Goal: Information Seeking & Learning: Learn about a topic

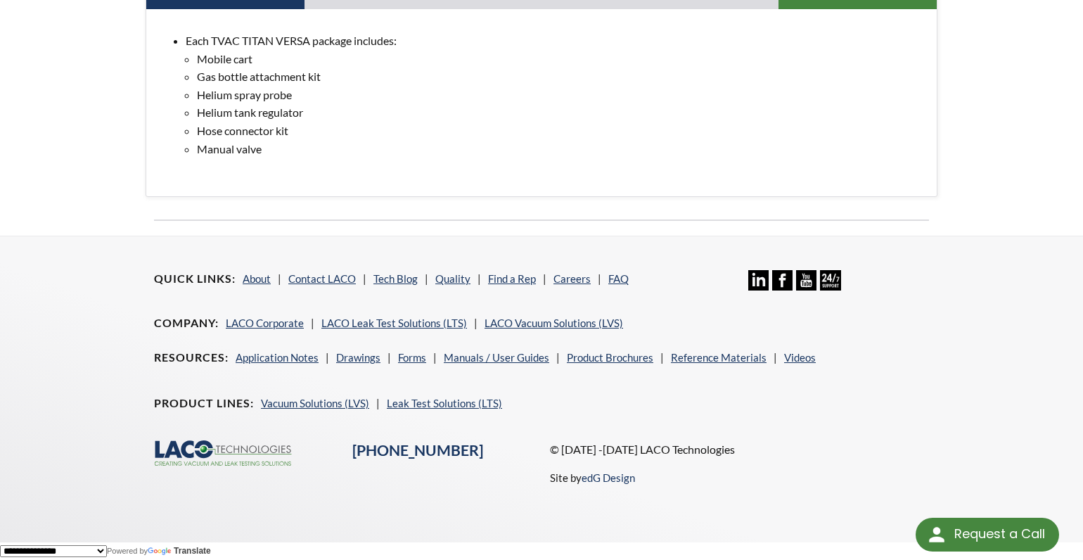
scroll to position [838, 0]
click at [549, 323] on link "LACO Vacuum Solutions (LVS)" at bounding box center [554, 323] width 139 height 13
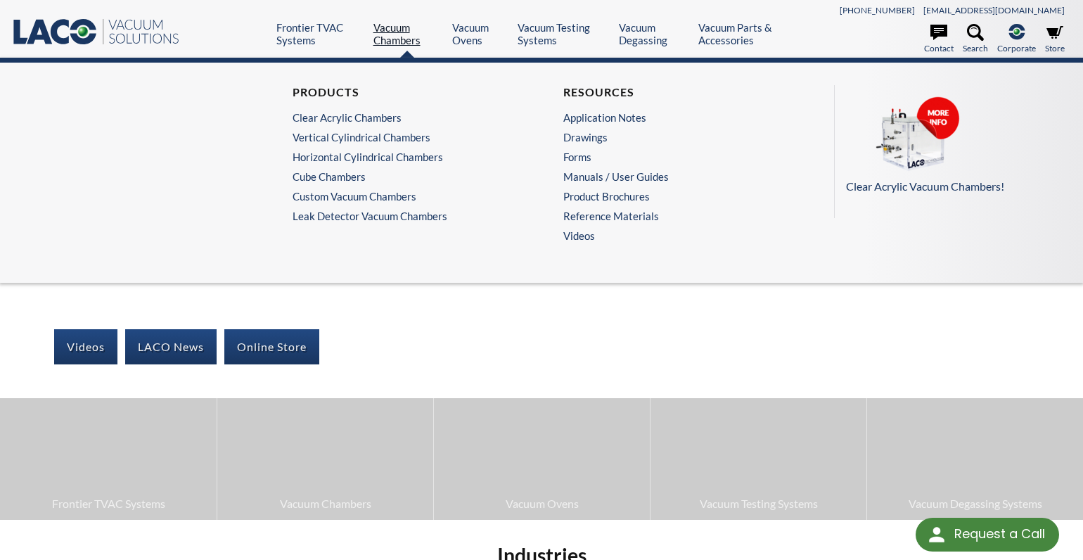
click at [385, 30] on link "Vacuum Chambers" at bounding box center [408, 33] width 68 height 25
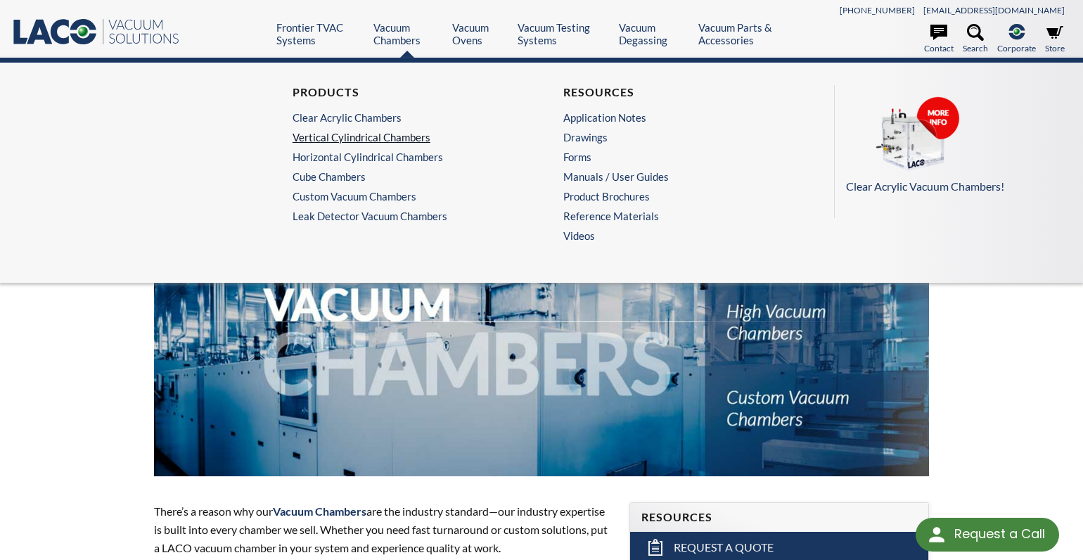
click at [310, 136] on link "Vertical Cylindrical Chambers" at bounding box center [403, 137] width 220 height 13
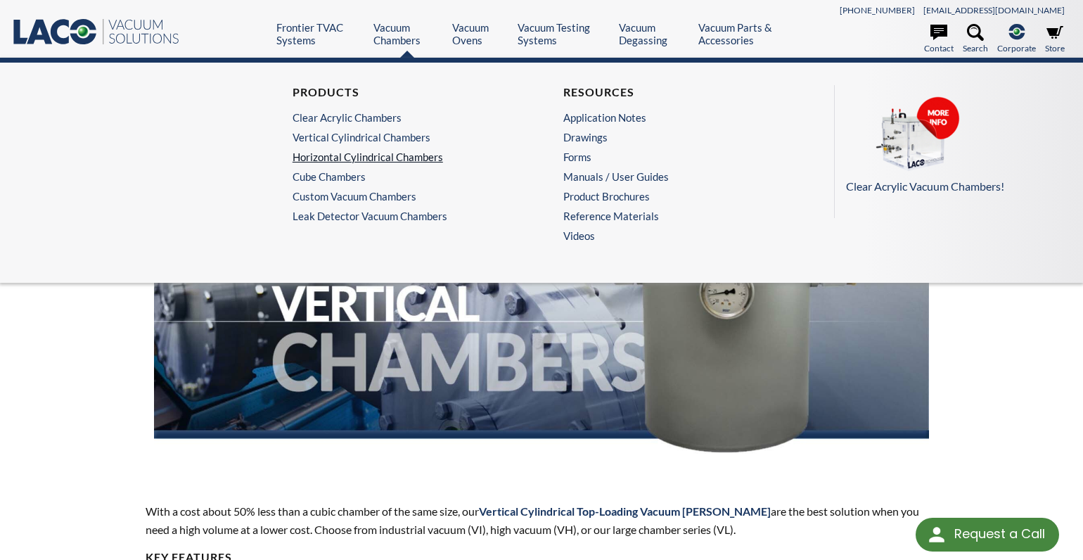
click at [344, 156] on link "Horizontal Cylindrical Chambers" at bounding box center [403, 157] width 220 height 13
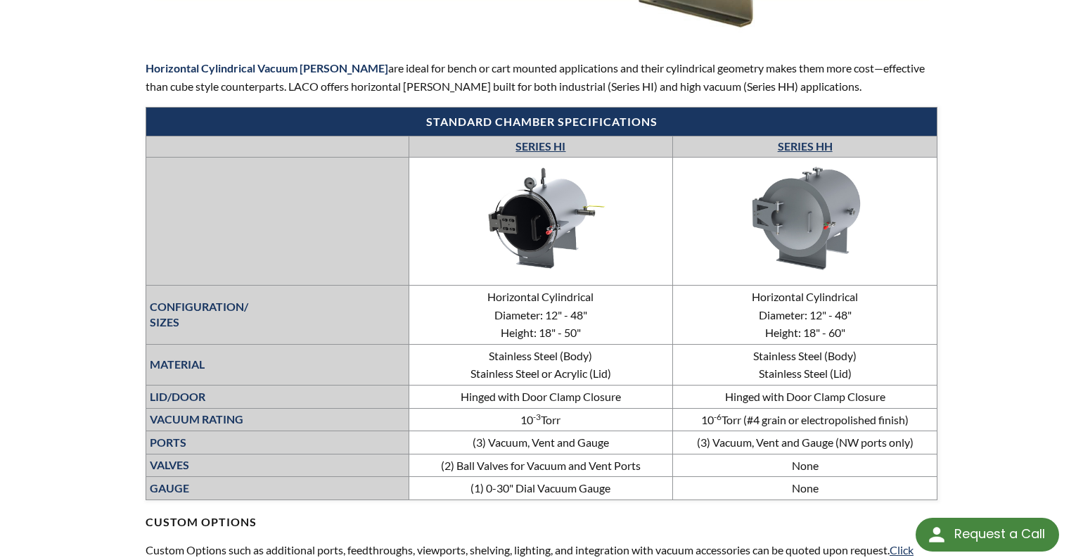
scroll to position [422, 0]
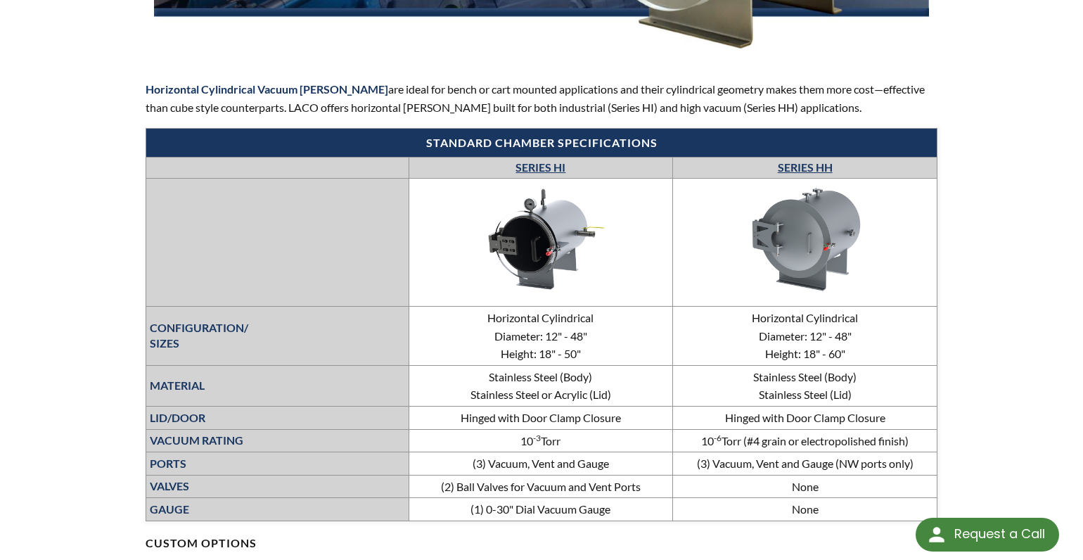
click at [810, 167] on link "SERIES HH" at bounding box center [805, 166] width 55 height 13
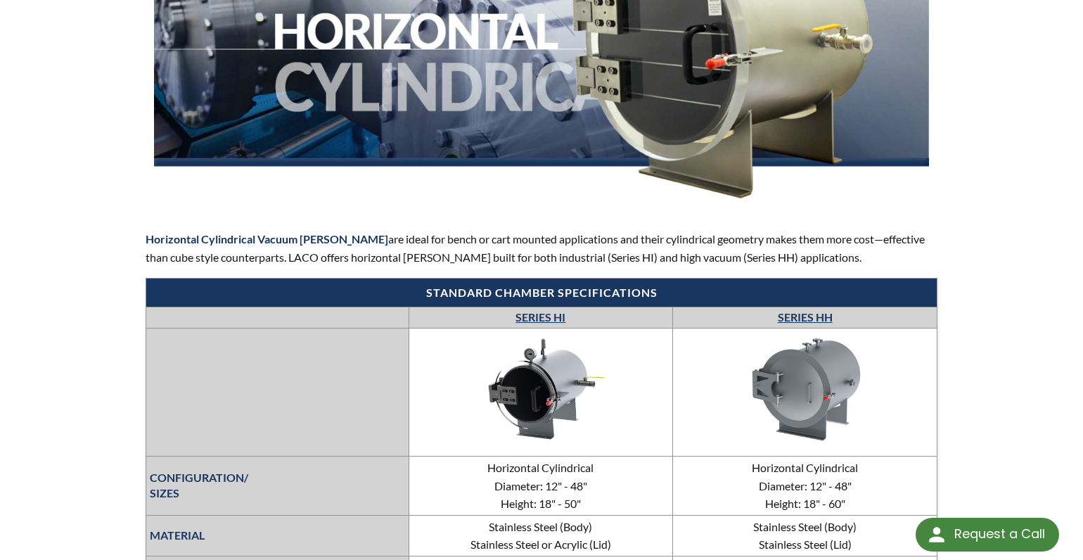
scroll to position [0, 0]
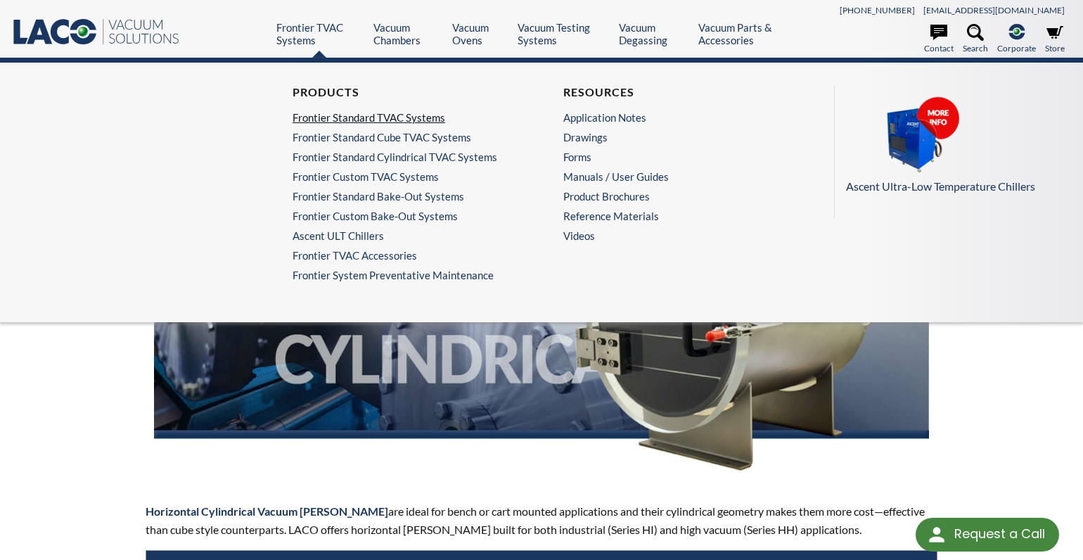
click at [319, 117] on link "Frontier Standard TVAC Systems" at bounding box center [403, 117] width 220 height 13
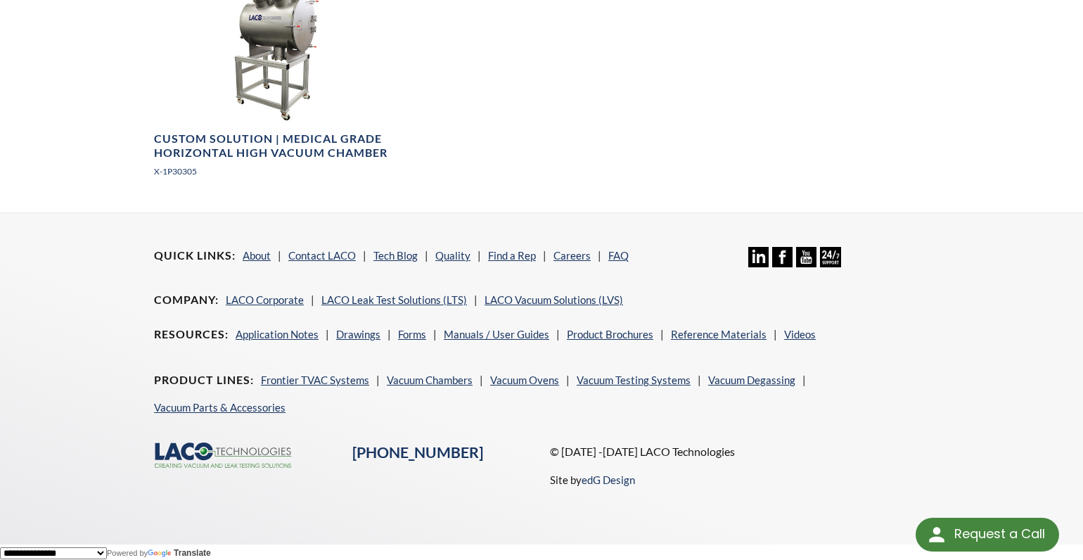
scroll to position [2638, 0]
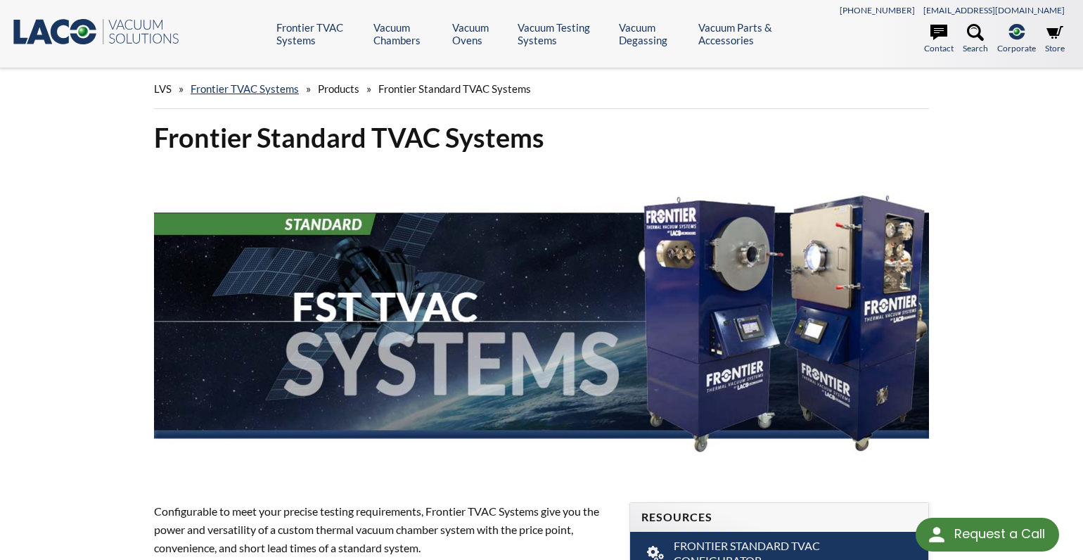
click at [46, 31] on icon at bounding box center [39, 32] width 25 height 25
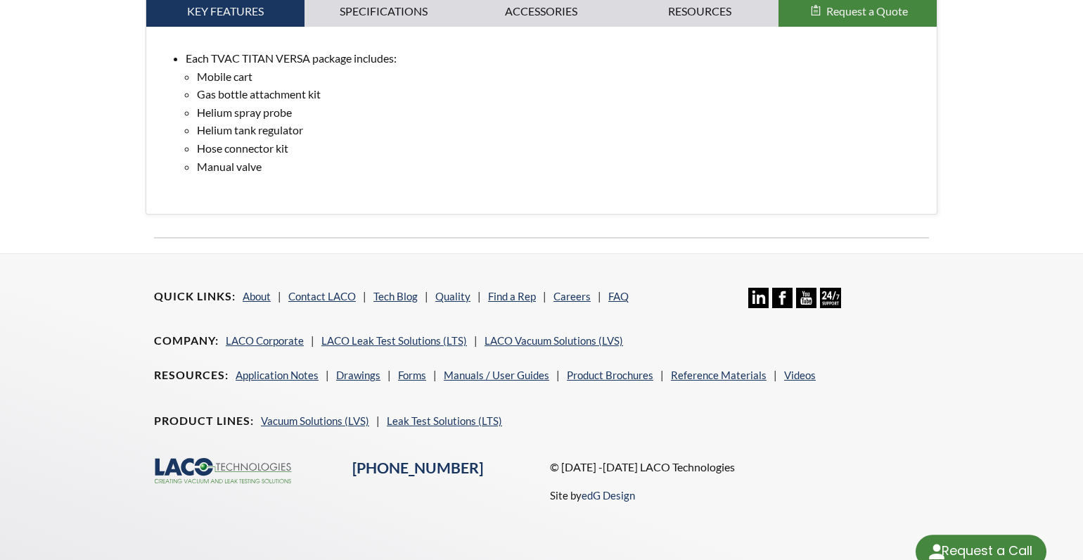
select select "Language Translate Widget"
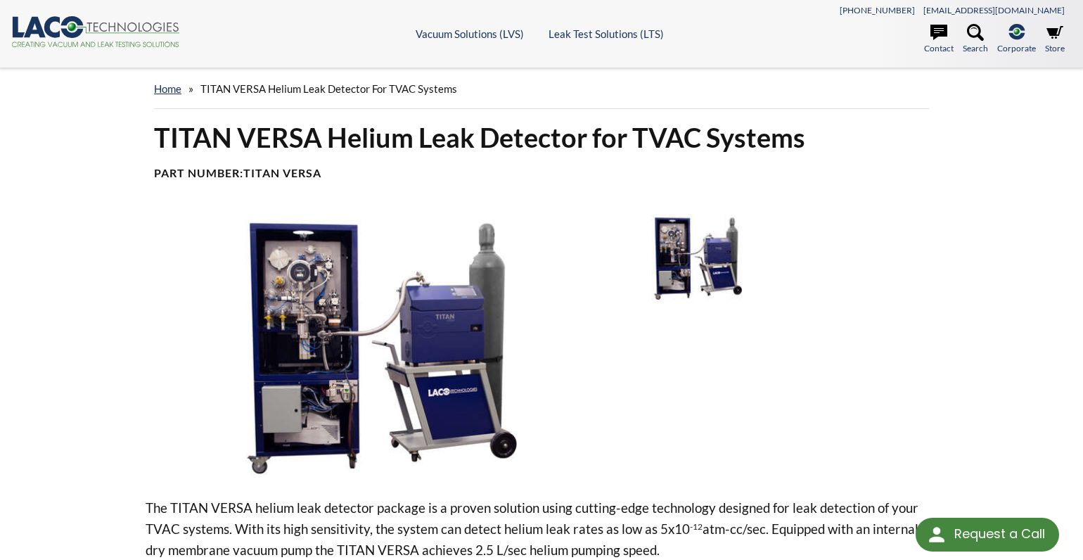
click at [53, 29] on icon ".cls-1{fill:#193661;}.cls-2{fill:#58595b;}.cls-3{fill:url(#radial-gradient);}.c…" at bounding box center [95, 31] width 169 height 31
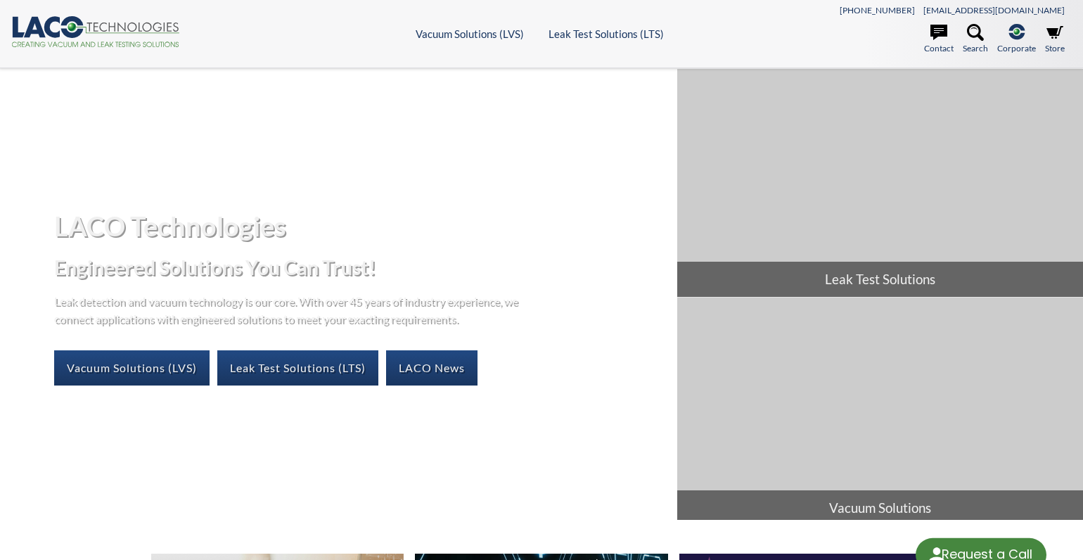
select select "Language Translate Widget"
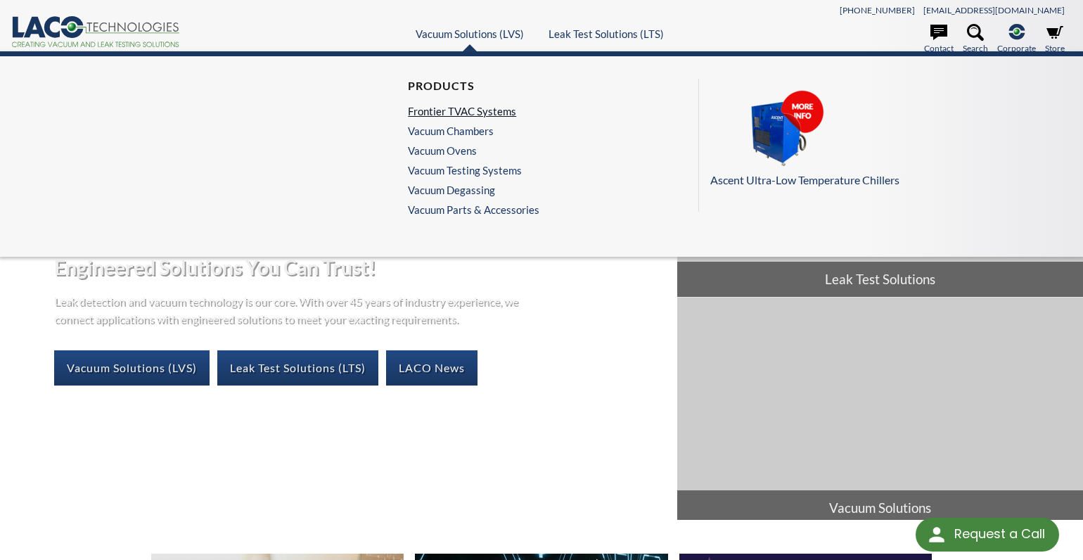
click at [453, 115] on link "Frontier TVAC Systems" at bounding box center [470, 111] width 125 height 13
